Goal: Book appointment/travel/reservation

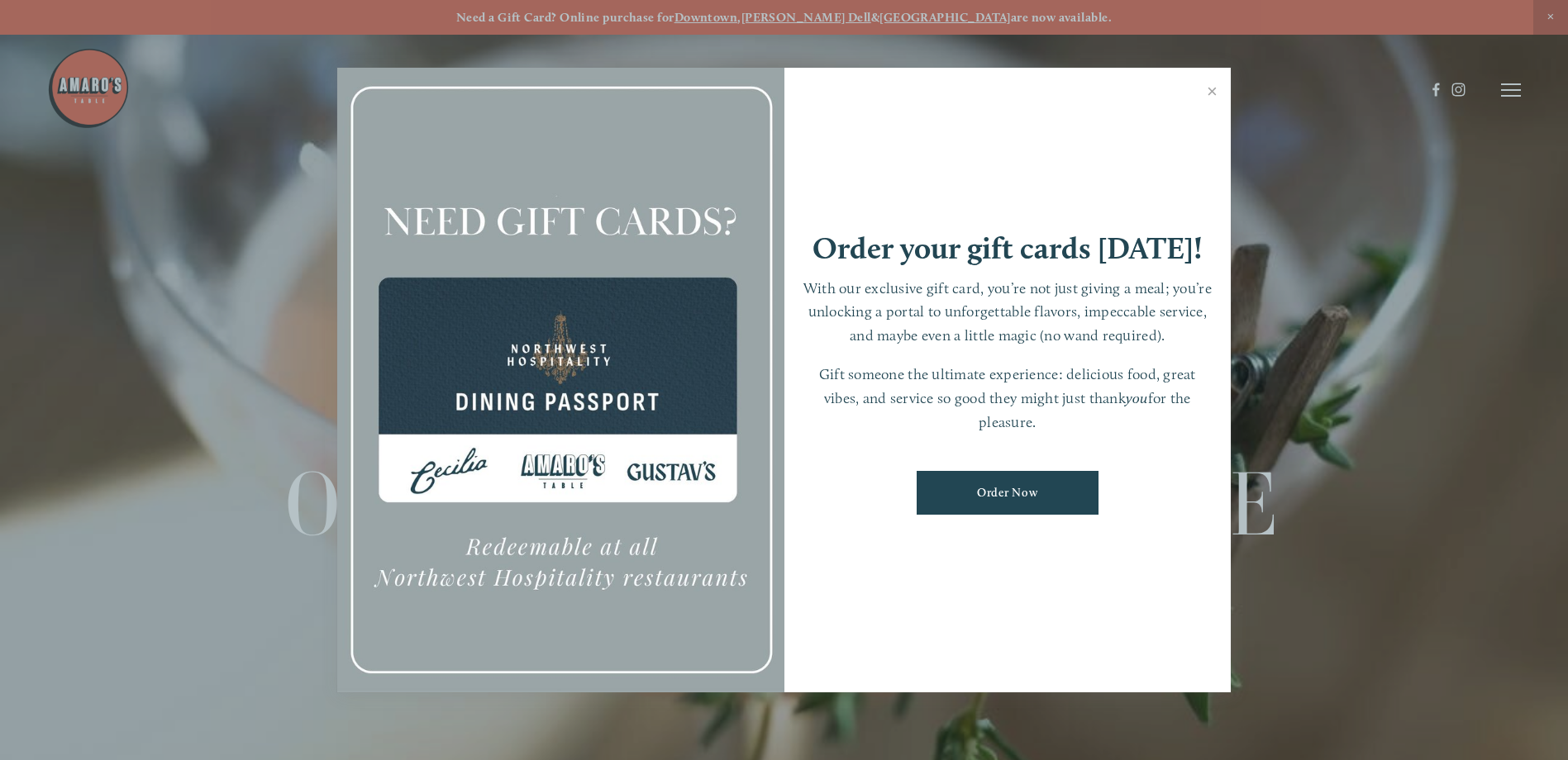
click at [1509, 83] on div at bounding box center [784, 380] width 1568 height 760
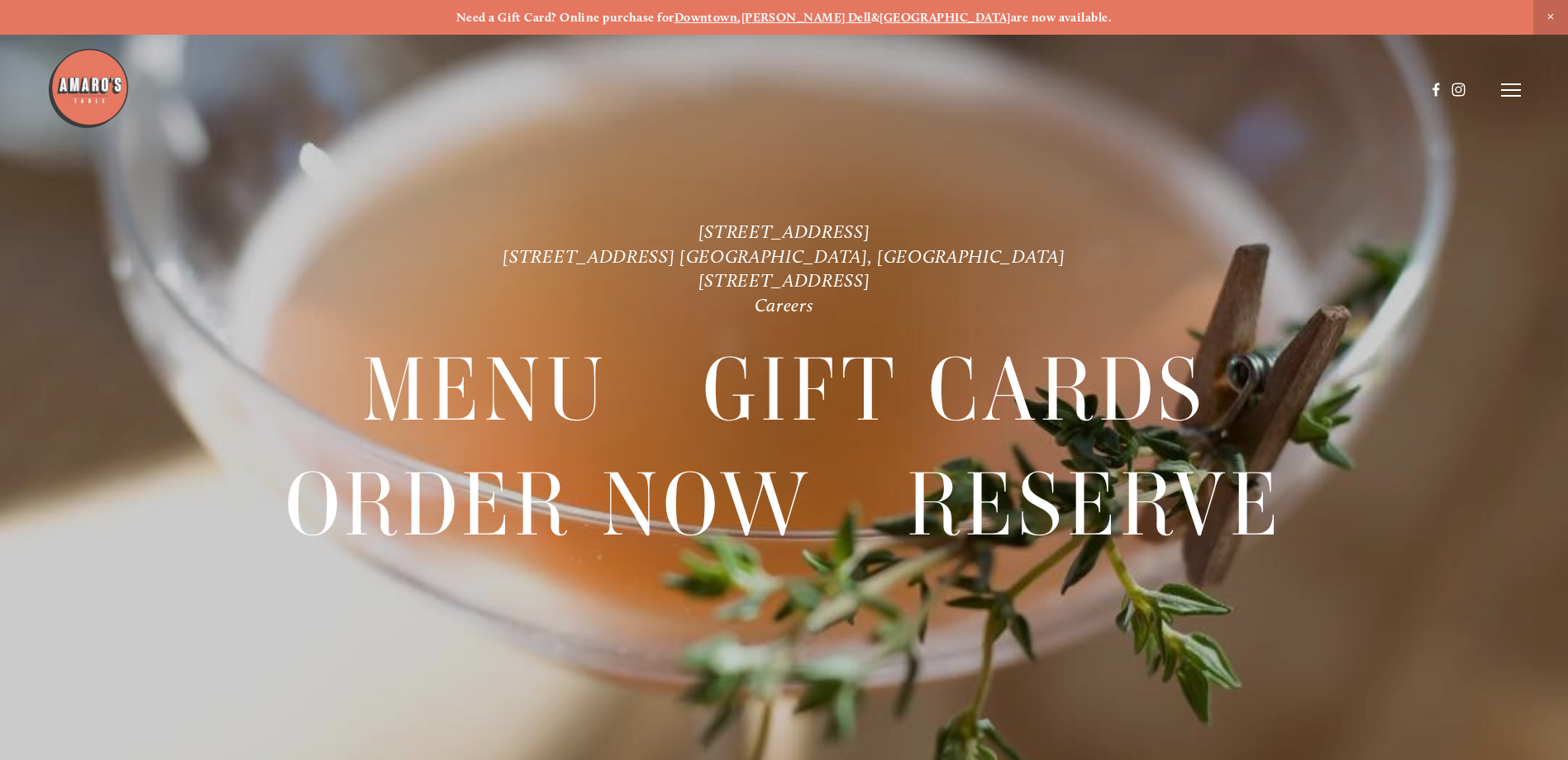
click at [1509, 84] on line at bounding box center [1511, 84] width 19 height 0
click at [1289, 92] on span "Visit" at bounding box center [1288, 89] width 28 height 16
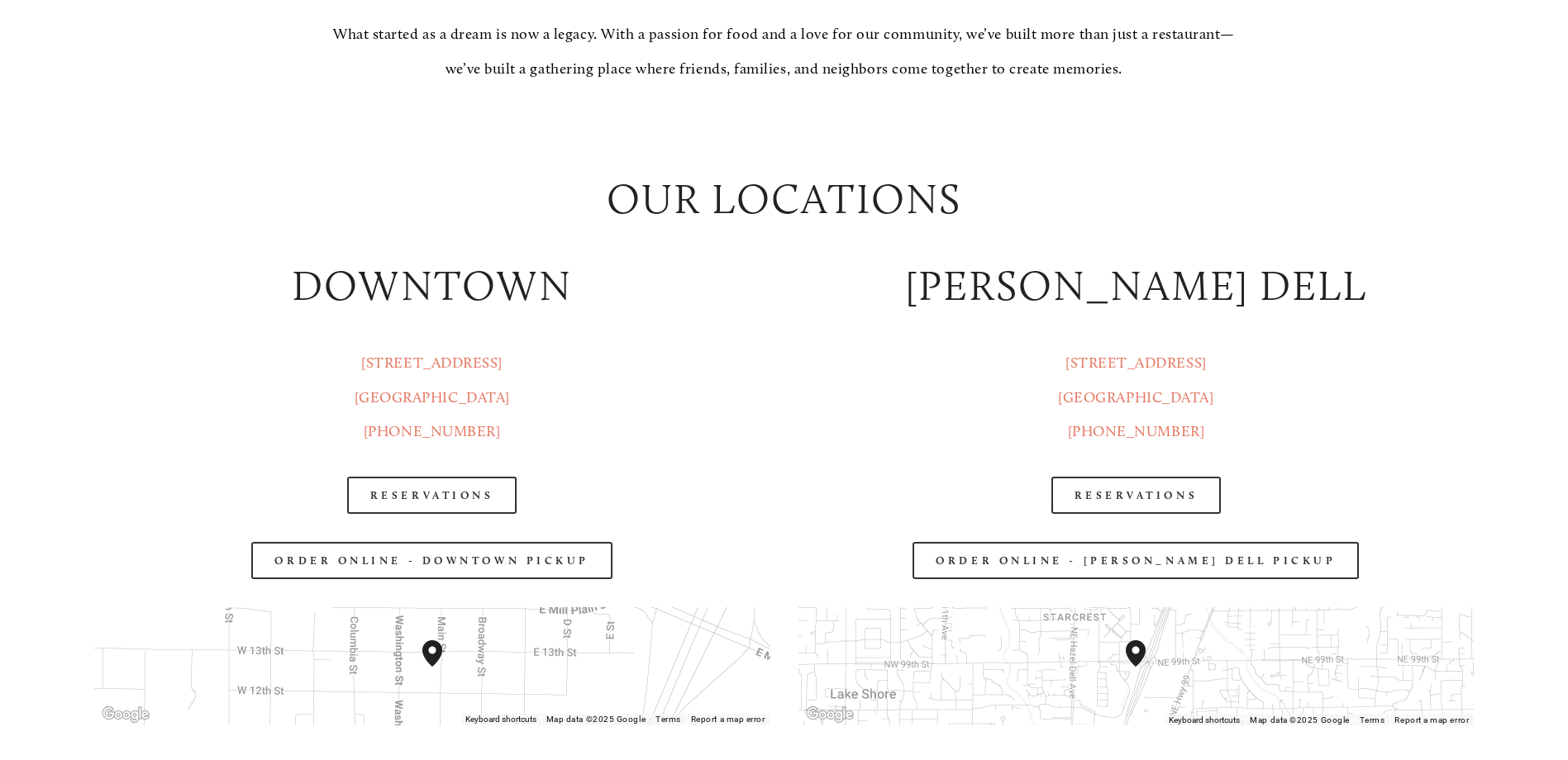
scroll to position [2231, 0]
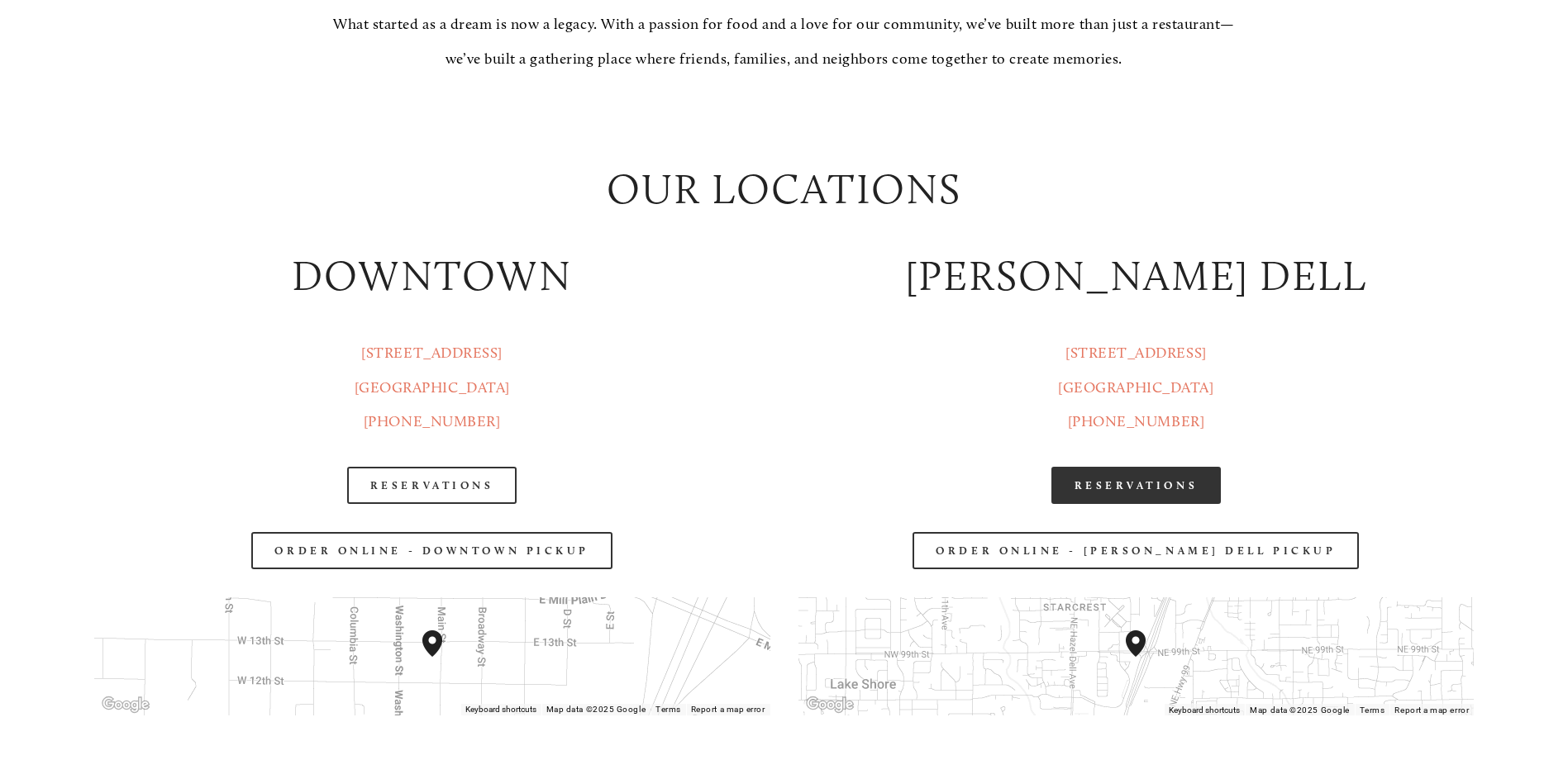
click at [1164, 486] on link "Reservations" at bounding box center [1136, 485] width 170 height 37
